Goal: Information Seeking & Learning: Learn about a topic

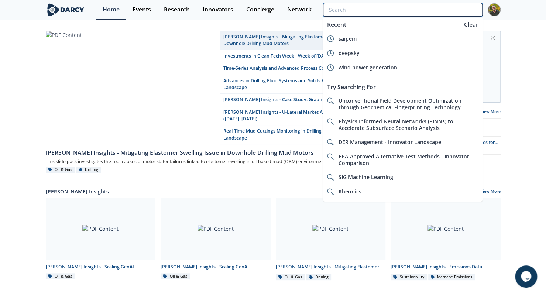
click at [436, 11] on input "search" at bounding box center [402, 10] width 159 height 14
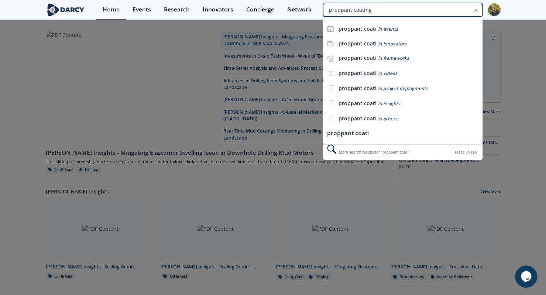
type input "proppant coating"
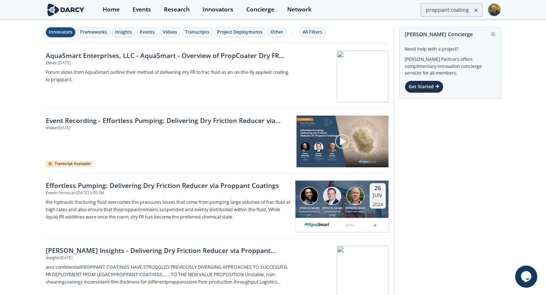
click at [63, 34] on div "Innovators" at bounding box center [61, 32] width 24 height 7
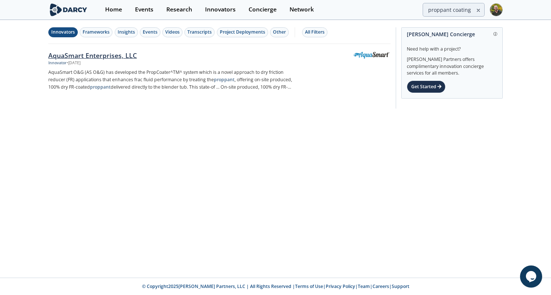
click at [85, 53] on div "AquaSmart Enterprises, LLC" at bounding box center [170, 56] width 244 height 10
